Goal: Information Seeking & Learning: Learn about a topic

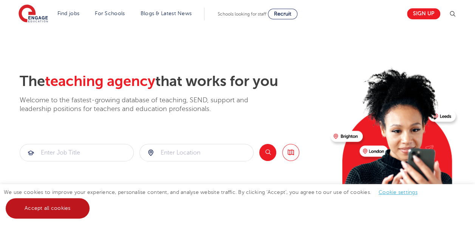
click at [48, 209] on link "Accept all cookies" at bounding box center [48, 208] width 84 height 20
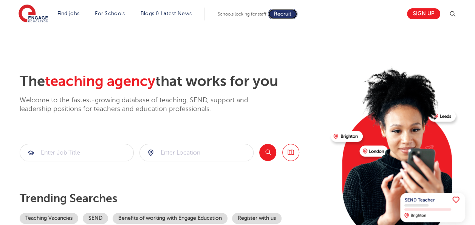
click at [290, 14] on span "Recruit" at bounding box center [282, 14] width 17 height 6
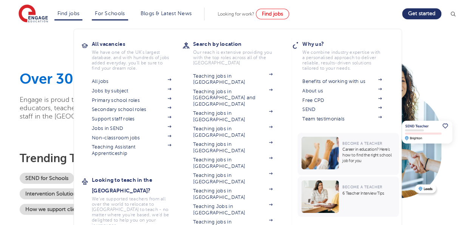
click at [65, 8] on li "Find jobs All vacancies We have one of the UK's largest database. and with hund…" at bounding box center [68, 14] width 28 height 13
click at [121, 100] on link "Primary school roles" at bounding box center [131, 100] width 79 height 6
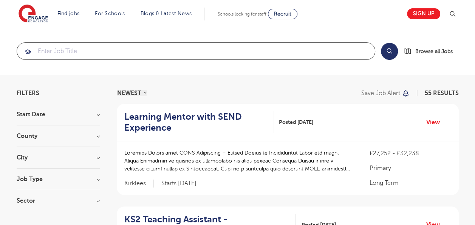
click at [131, 54] on input "search" at bounding box center [196, 51] width 358 height 17
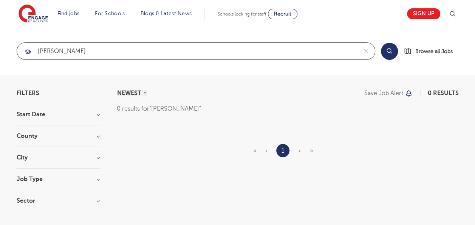
type input "[PERSON_NAME]"
click button "Submit" at bounding box center [0, 0] width 0 height 0
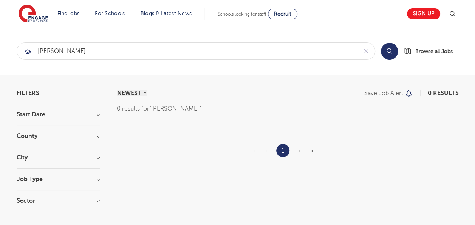
click at [457, 13] on img at bounding box center [452, 13] width 9 height 9
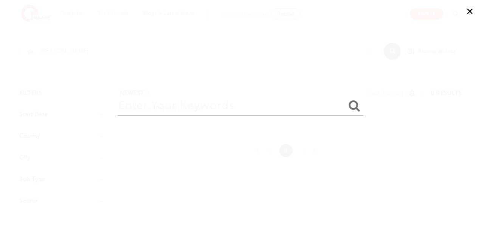
click at [194, 102] on input "search" at bounding box center [241, 104] width 246 height 25
type input "[PERSON_NAME]"
click at [357, 109] on icon "submit" at bounding box center [354, 105] width 11 height 12
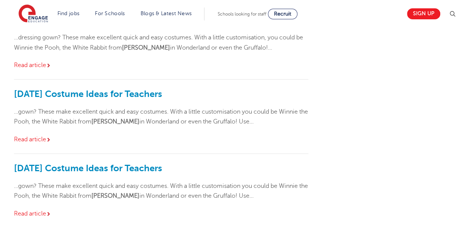
scroll to position [17, 0]
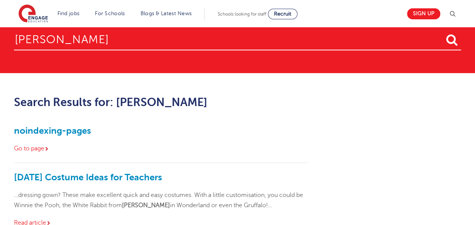
click at [331, 49] on input "[PERSON_NAME]" at bounding box center [237, 38] width 447 height 25
drag, startPoint x: 331, startPoint y: 49, endPoint x: 23, endPoint y: 42, distance: 307.9
click at [23, 42] on input "[PERSON_NAME]" at bounding box center [237, 38] width 447 height 25
type input "a"
type input "wesley woolf"
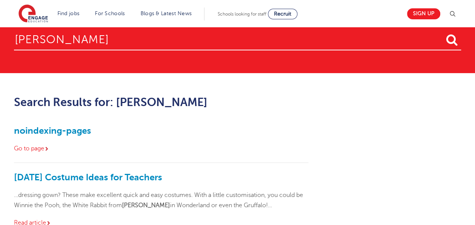
click at [453, 38] on icon "submit" at bounding box center [452, 40] width 11 height 12
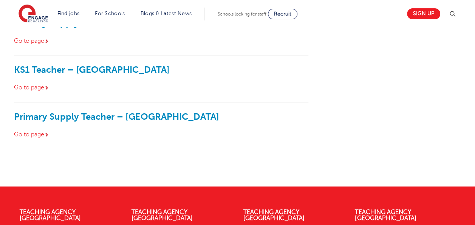
scroll to position [453, 0]
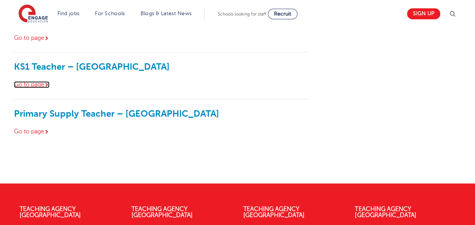
click at [34, 85] on link "Go to page" at bounding box center [32, 84] width 36 height 7
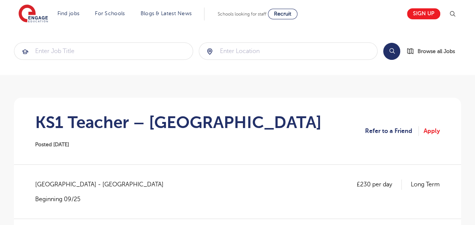
click at [456, 17] on img at bounding box center [452, 13] width 9 height 9
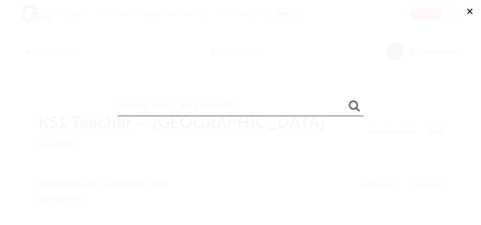
click at [140, 110] on input "search" at bounding box center [241, 104] width 246 height 25
type input "[PERSON_NAME]"
click at [352, 106] on icon "submit" at bounding box center [354, 105] width 11 height 12
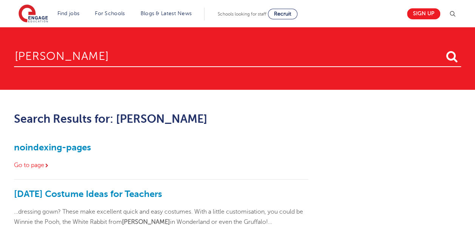
click at [457, 14] on img at bounding box center [452, 13] width 9 height 9
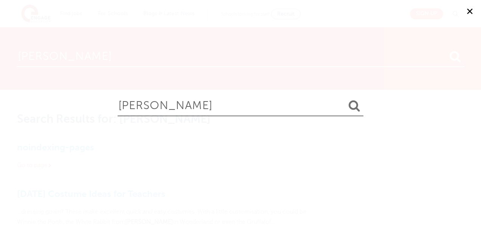
click at [182, 101] on input "[PERSON_NAME]" at bounding box center [241, 104] width 246 height 25
type input "[PERSON_NAME]"
click at [345, 99] on button "submit" at bounding box center [354, 106] width 18 height 14
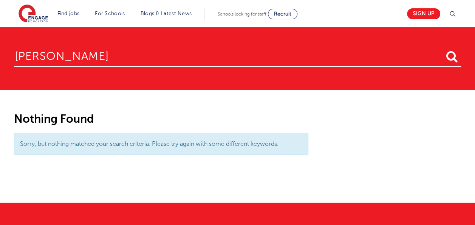
click at [454, 13] on img at bounding box center [452, 13] width 9 height 9
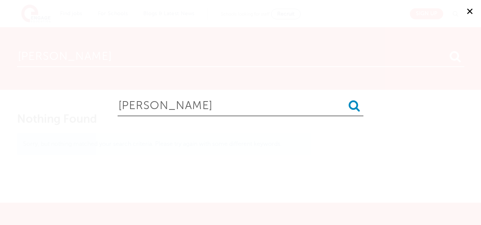
click at [353, 106] on icon "submit" at bounding box center [354, 105] width 11 height 12
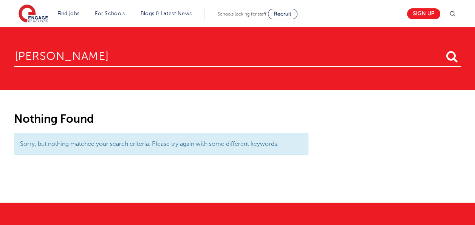
click at [450, 61] on icon "submit" at bounding box center [452, 56] width 11 height 12
click at [454, 14] on img at bounding box center [452, 13] width 9 height 9
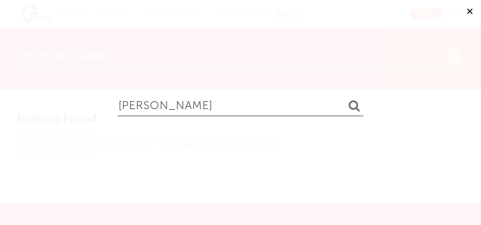
drag, startPoint x: 191, startPoint y: 105, endPoint x: -2, endPoint y: 100, distance: 192.6
click at [0, 100] on html "Find jobs All vacancies We have one of the UK's largest database. and with hund…" at bounding box center [240, 202] width 481 height 405
type input "mahesh"
click at [354, 105] on icon "submit" at bounding box center [354, 105] width 11 height 12
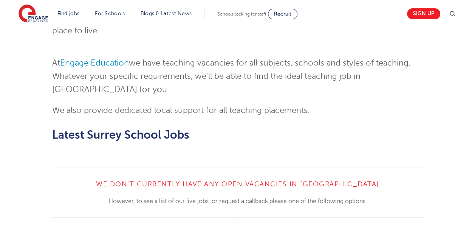
scroll to position [800, 0]
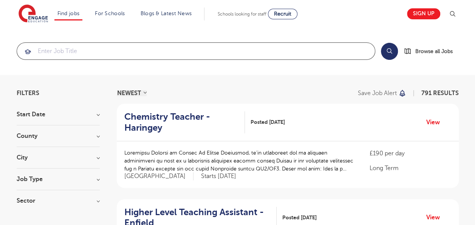
click at [179, 55] on input "search" at bounding box center [196, 51] width 358 height 17
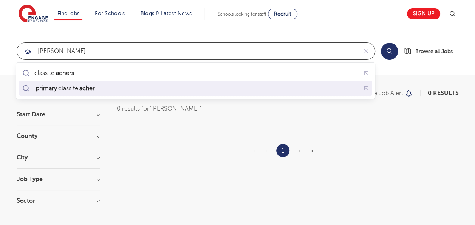
click at [59, 92] on div "primary class te acher" at bounding box center [60, 88] width 78 height 11
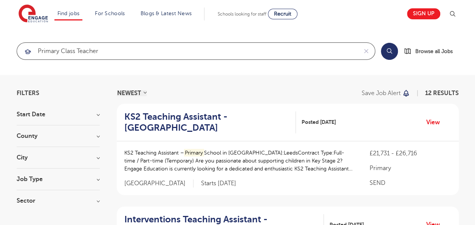
type input "primary class teacher"
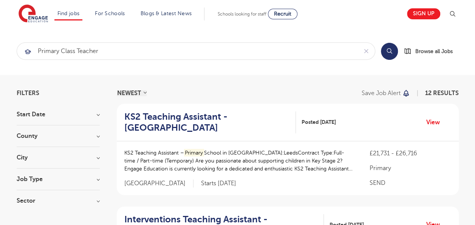
click at [393, 53] on button "Search" at bounding box center [389, 51] width 17 height 17
click at [426, 52] on span "Browse all Jobs" at bounding box center [434, 51] width 37 height 9
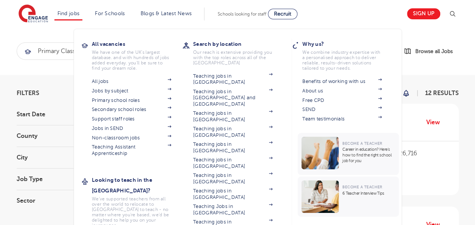
click at [68, 20] on li "Find jobs All vacancies We have one of the UK's largest database. and with hund…" at bounding box center [68, 14] width 28 height 13
click at [74, 15] on link "Find jobs" at bounding box center [68, 14] width 22 height 6
click at [171, 98] on img at bounding box center [170, 98] width 4 height 2
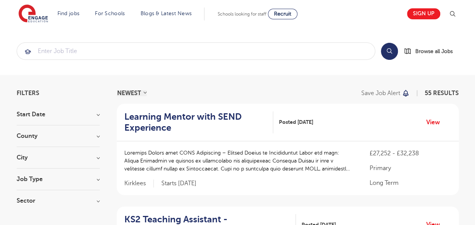
click at [50, 135] on h3 "County" at bounding box center [58, 136] width 83 height 6
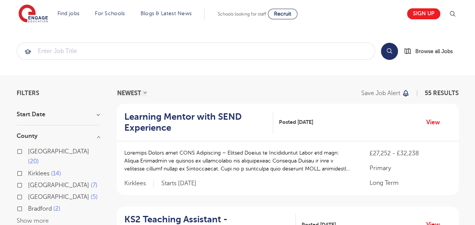
click at [31, 217] on button "Show more" at bounding box center [33, 220] width 32 height 7
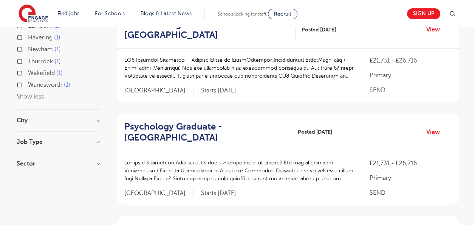
scroll to position [198, 0]
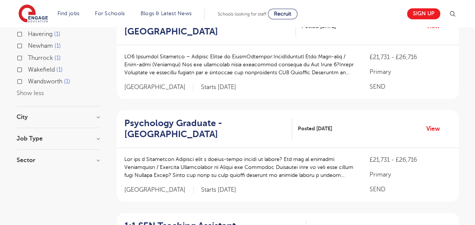
click at [32, 114] on h3 "City" at bounding box center [58, 117] width 83 height 6
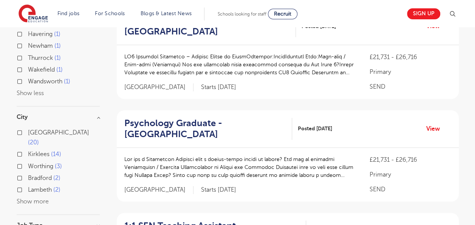
click at [28, 198] on button "Show more" at bounding box center [33, 201] width 32 height 7
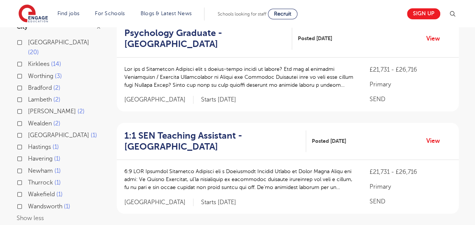
scroll to position [289, 0]
